Goal: Navigation & Orientation: Find specific page/section

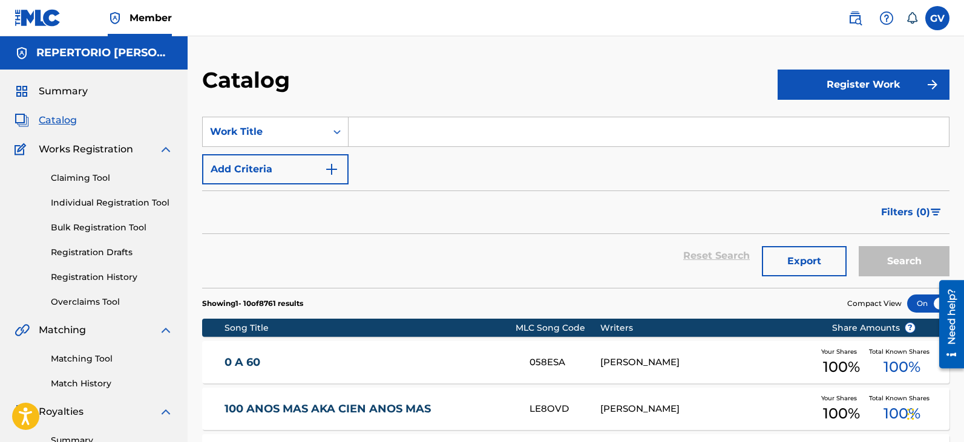
drag, startPoint x: 0, startPoint y: 0, endPoint x: 60, endPoint y: 120, distance: 134.5
click at [60, 120] on span "Catalog" at bounding box center [58, 120] width 38 height 15
click at [50, 119] on span "Catalog" at bounding box center [58, 120] width 38 height 15
click at [59, 116] on span "Catalog" at bounding box center [58, 120] width 38 height 15
